Goal: Navigation & Orientation: Find specific page/section

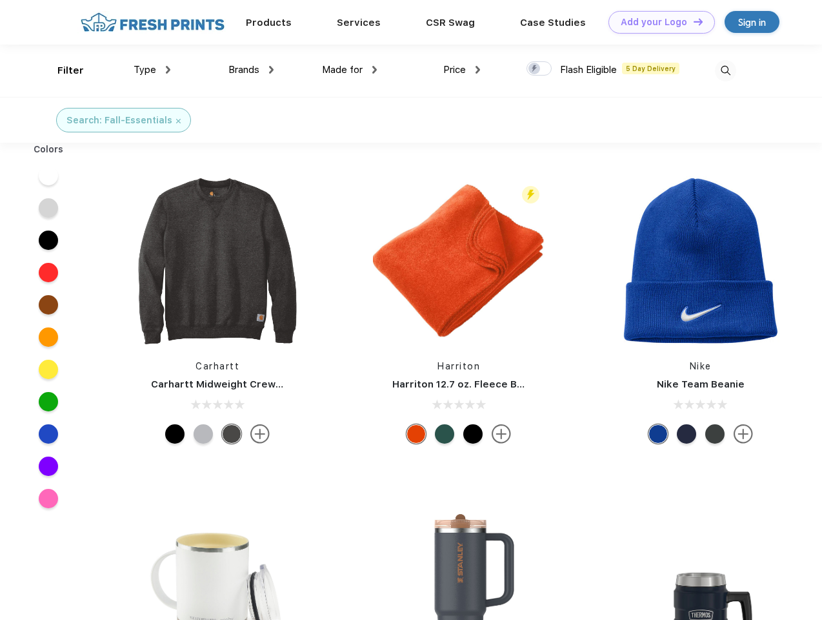
scroll to position [1, 0]
click at [657, 22] on link "Add your Logo Design Tool" at bounding box center [662, 22] width 106 height 23
click at [0, 0] on div "Design Tool" at bounding box center [0, 0] width 0 height 0
click at [692, 21] on link "Add your Logo Design Tool" at bounding box center [662, 22] width 106 height 23
click at [62, 70] on div "Filter" at bounding box center [70, 70] width 26 height 15
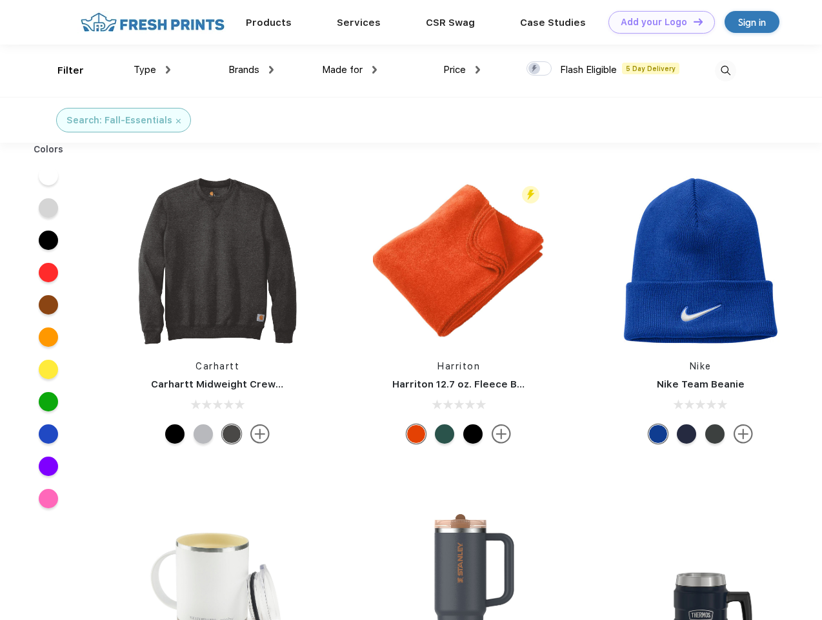
click at [152, 70] on span "Type" at bounding box center [145, 70] width 23 height 12
click at [251, 70] on span "Brands" at bounding box center [243, 70] width 31 height 12
click at [350, 70] on span "Made for" at bounding box center [342, 70] width 41 height 12
click at [462, 70] on span "Price" at bounding box center [454, 70] width 23 height 12
click at [540, 69] on div at bounding box center [539, 68] width 25 height 14
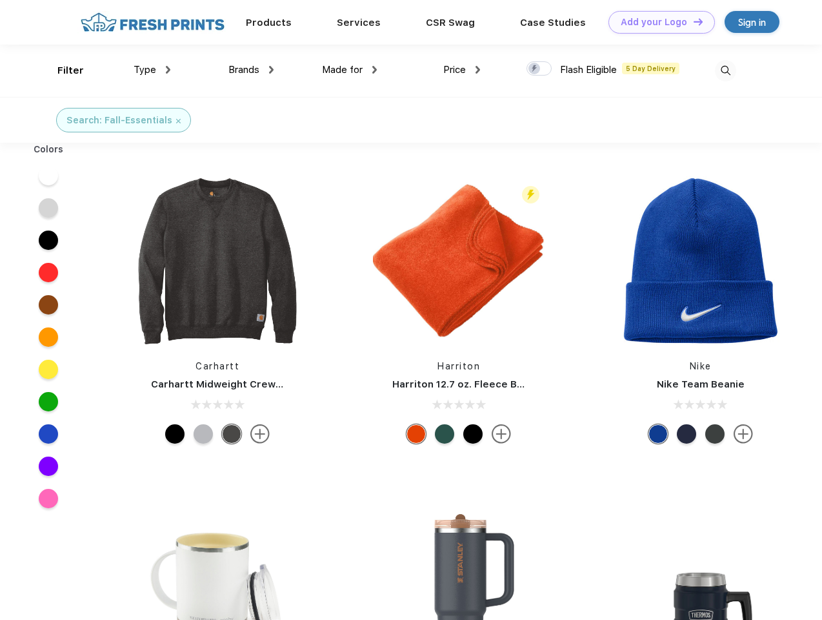
click at [535, 69] on input "checkbox" at bounding box center [531, 65] width 8 height 8
click at [725, 70] on img at bounding box center [725, 70] width 21 height 21
